Goal: Transaction & Acquisition: Purchase product/service

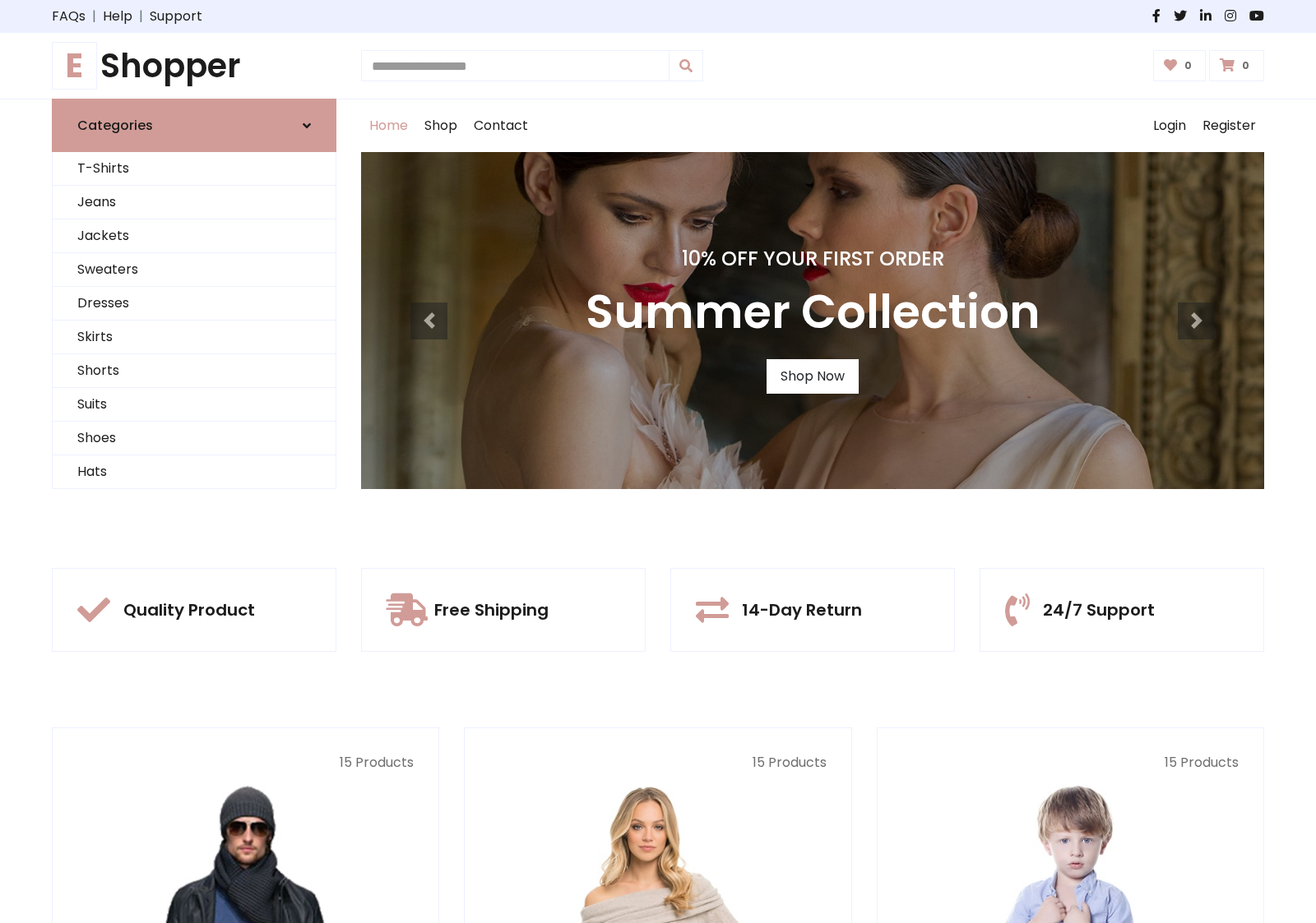
click at [658, 461] on div "10% Off Your First Order Summer Collection Shop Now" at bounding box center [812, 320] width 903 height 337
click at [812, 376] on link "Shop Now" at bounding box center [812, 376] width 92 height 35
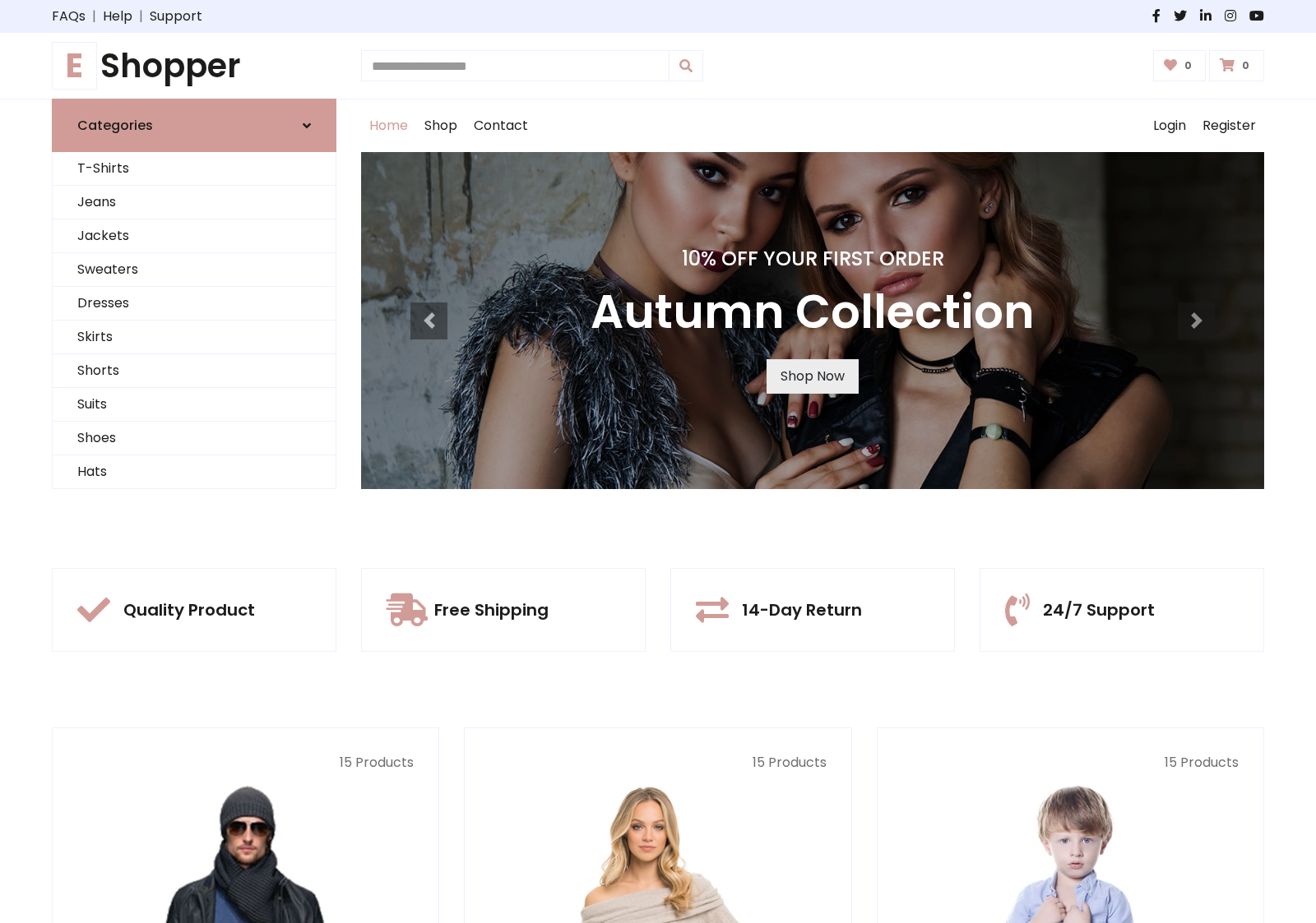
click at [812, 376] on link "Shop Now" at bounding box center [812, 376] width 92 height 35
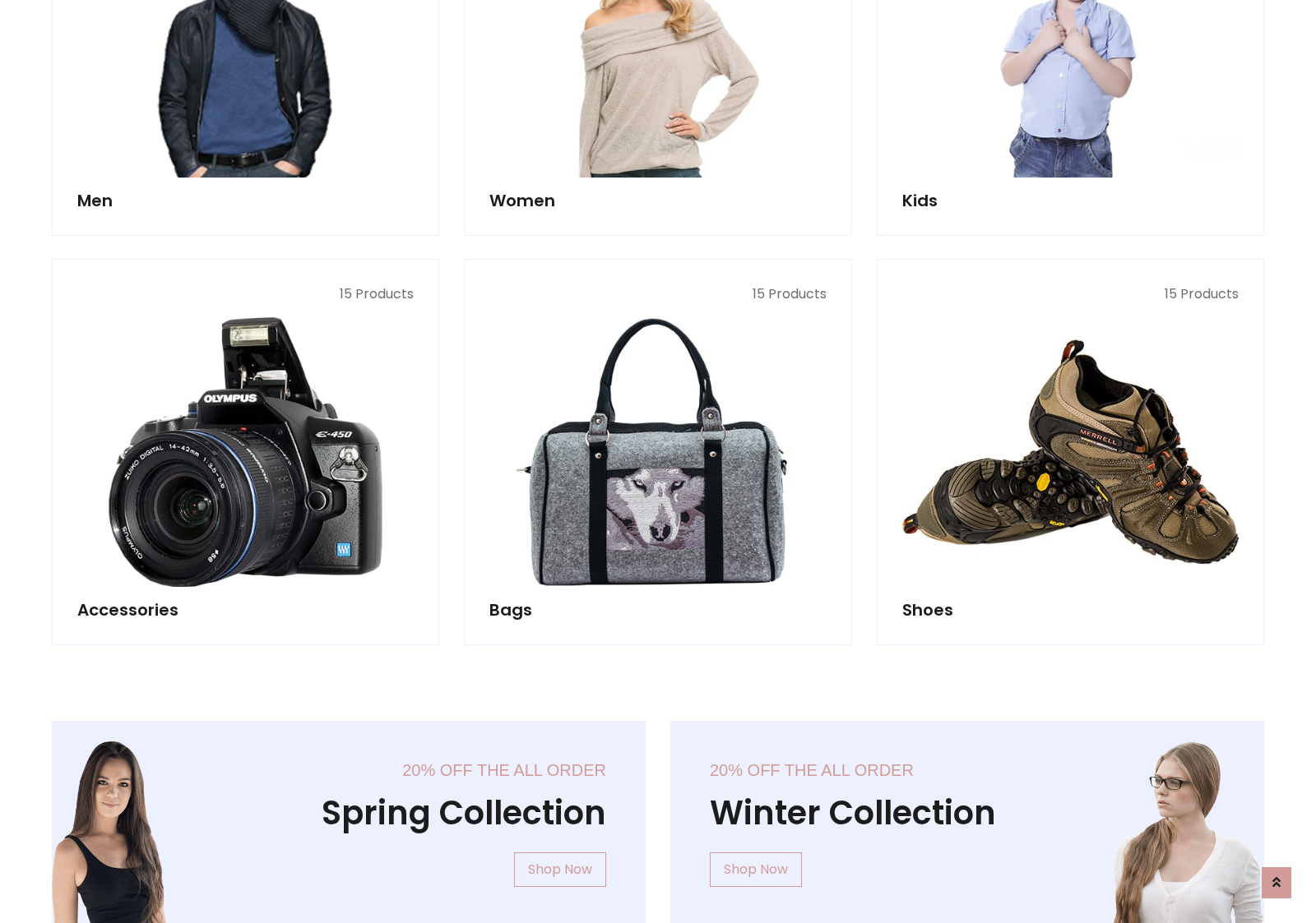
scroll to position [1639, 0]
